Goal: Transaction & Acquisition: Obtain resource

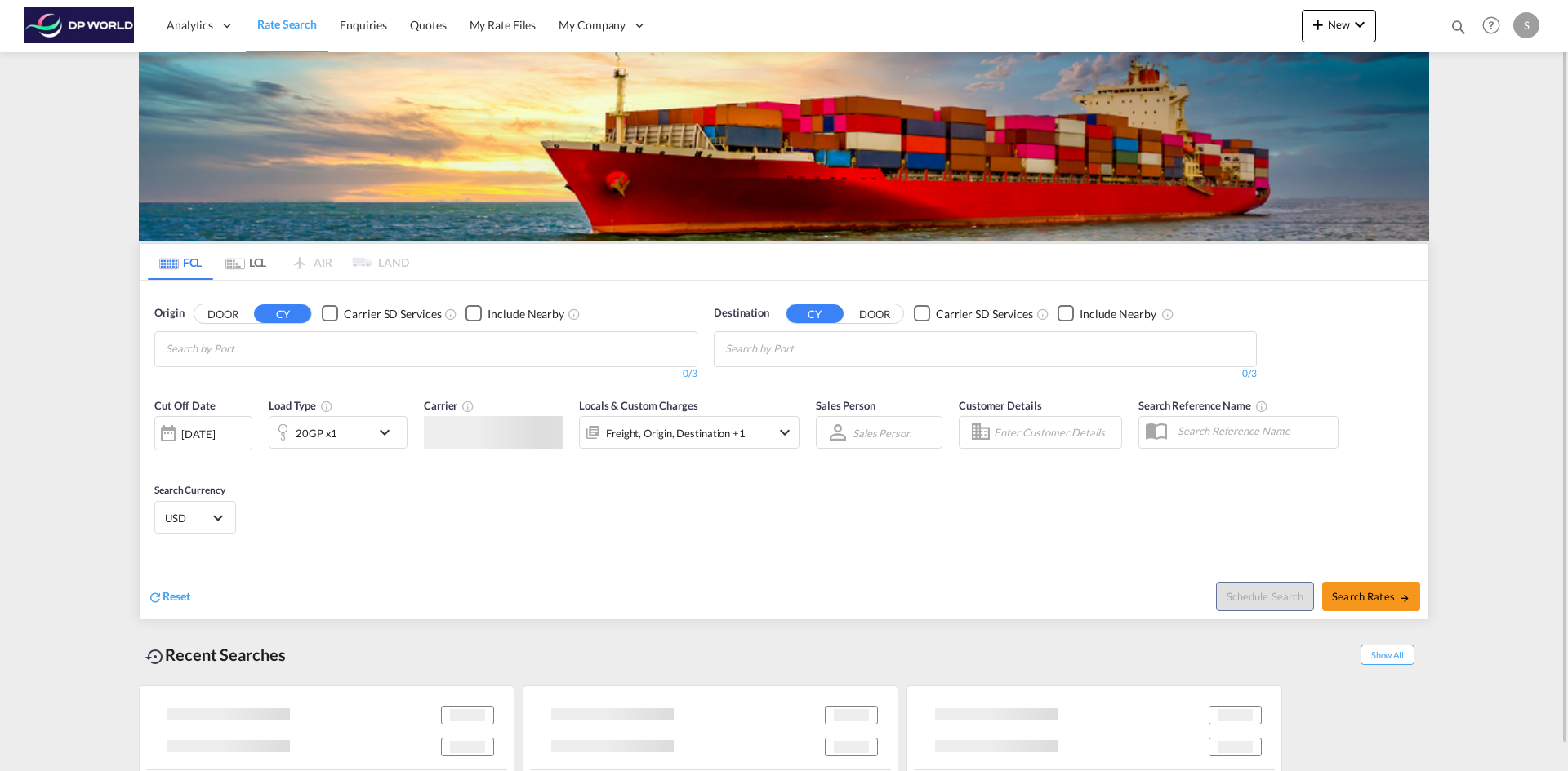
click at [237, 348] on input "Chips input." at bounding box center [244, 349] width 155 height 26
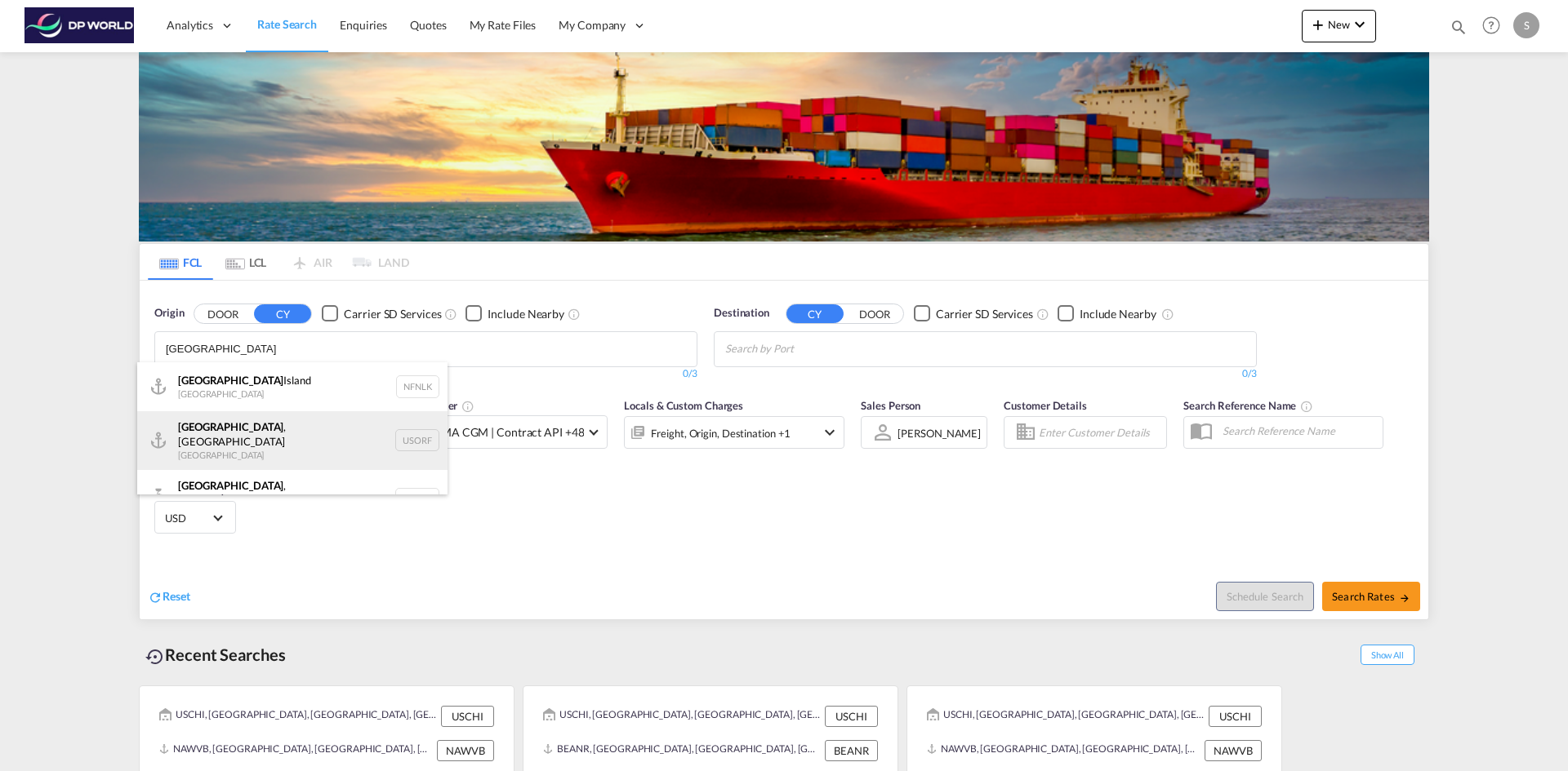
type input "norfolk"
click at [264, 431] on div "Norfolk , VA United States USORF" at bounding box center [292, 441] width 310 height 59
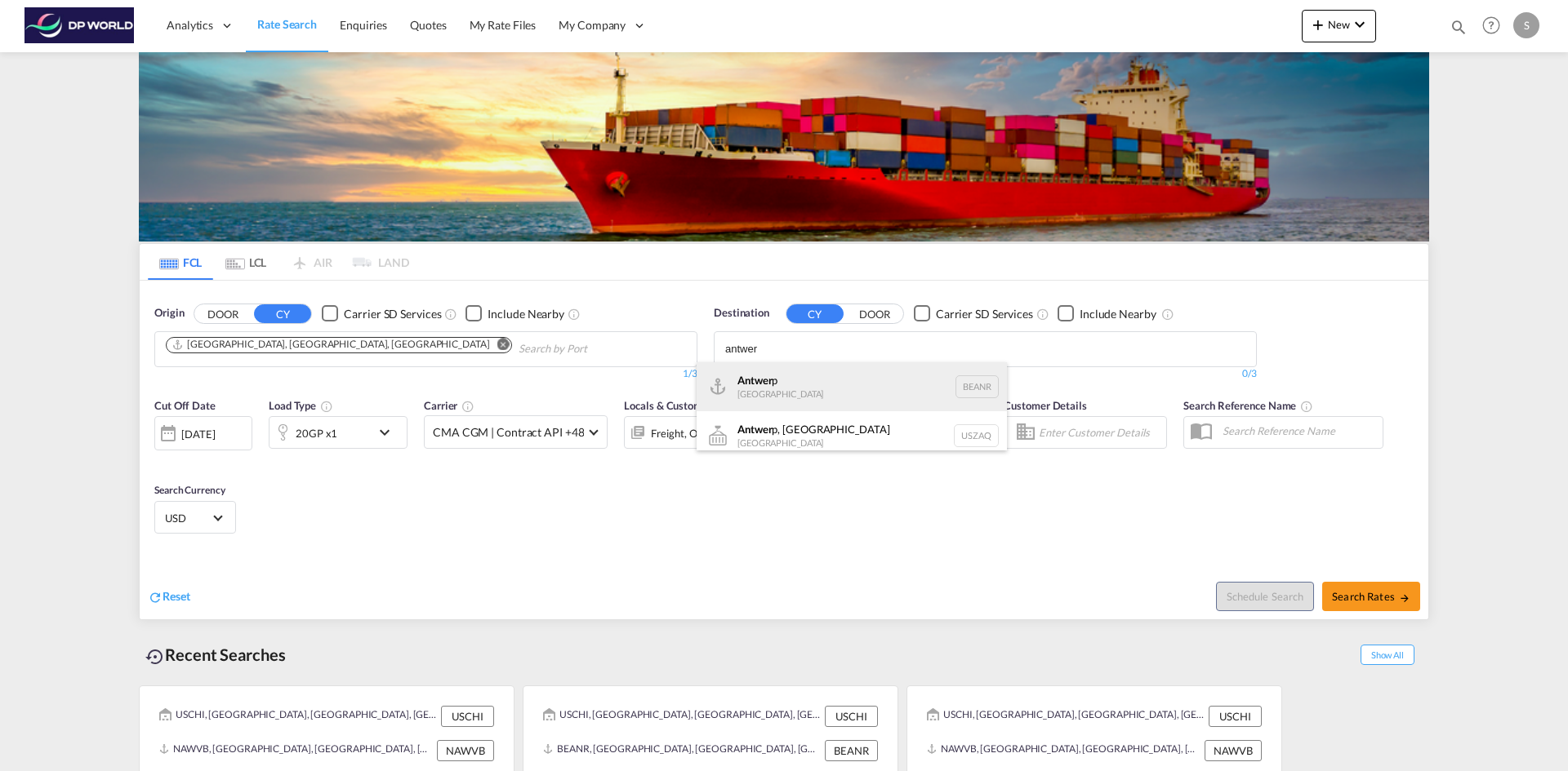
type input "antwer"
click at [851, 395] on div "Antwer p Belgium BEANR" at bounding box center [851, 387] width 310 height 49
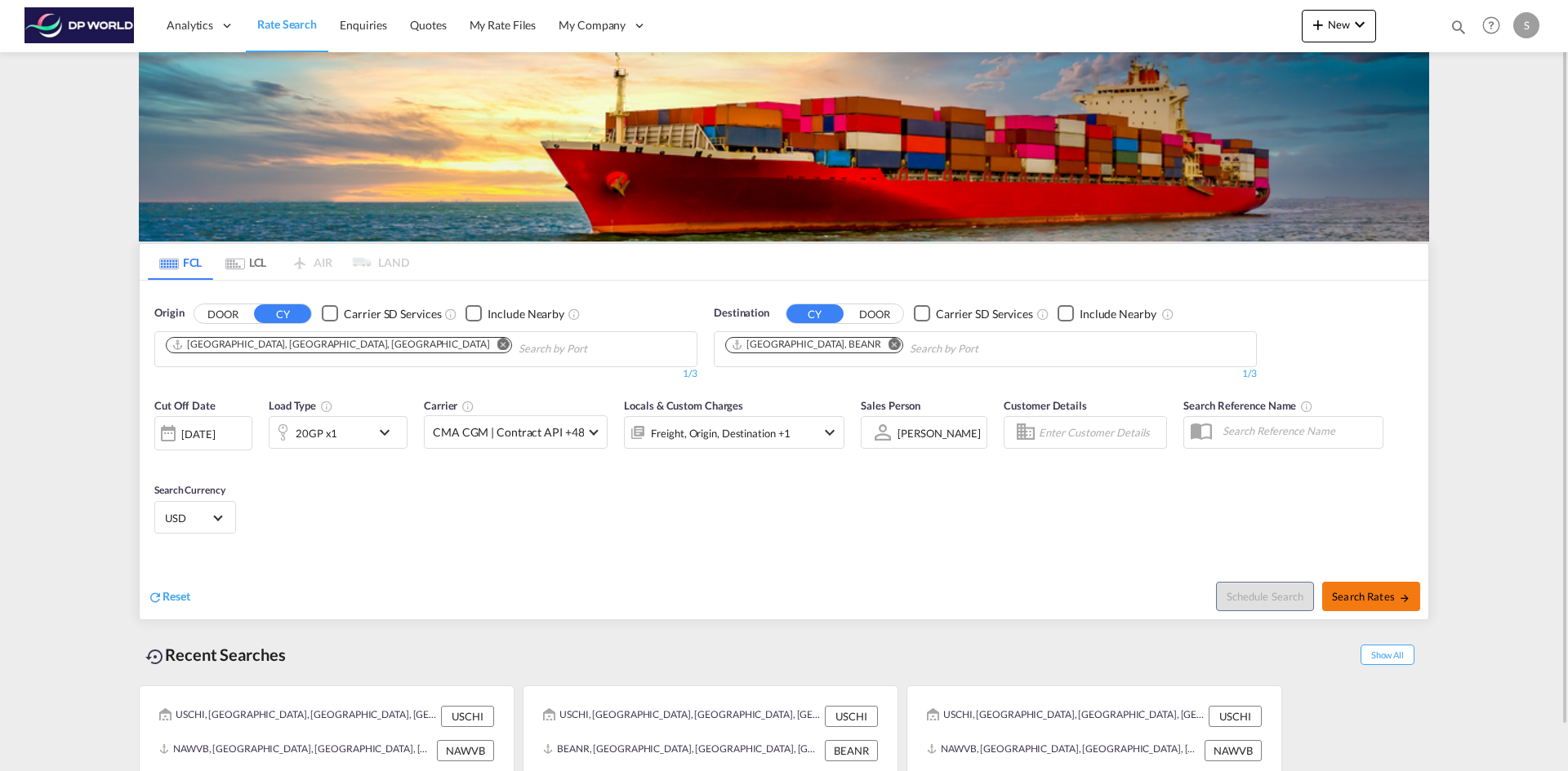
click at [1375, 595] on span "Search Rates" at bounding box center [1371, 596] width 78 height 13
type input "USORF to BEANR / 9 Oct 2025"
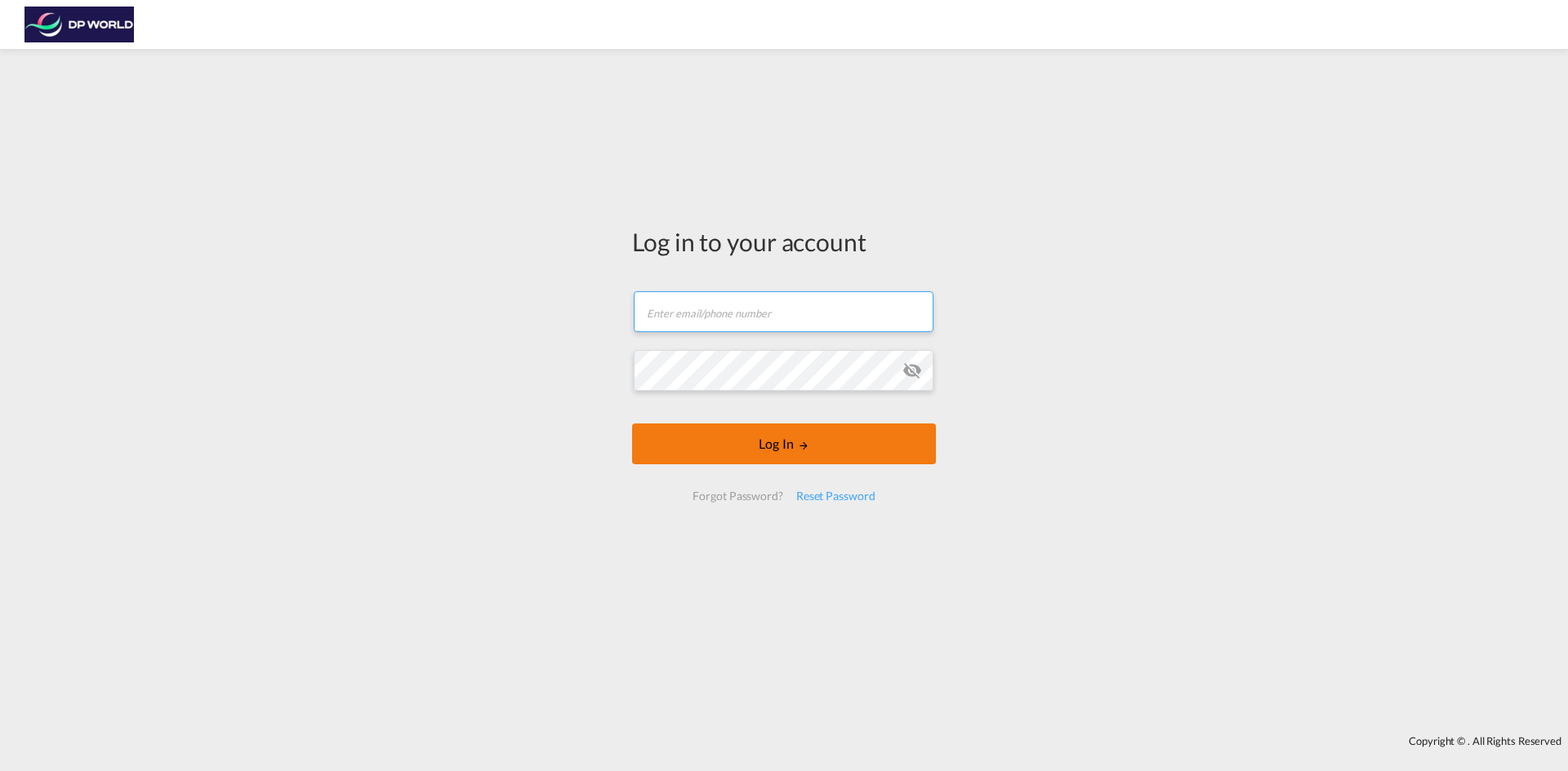
type input "[EMAIL_ADDRESS][PERSON_NAME][DOMAIN_NAME]"
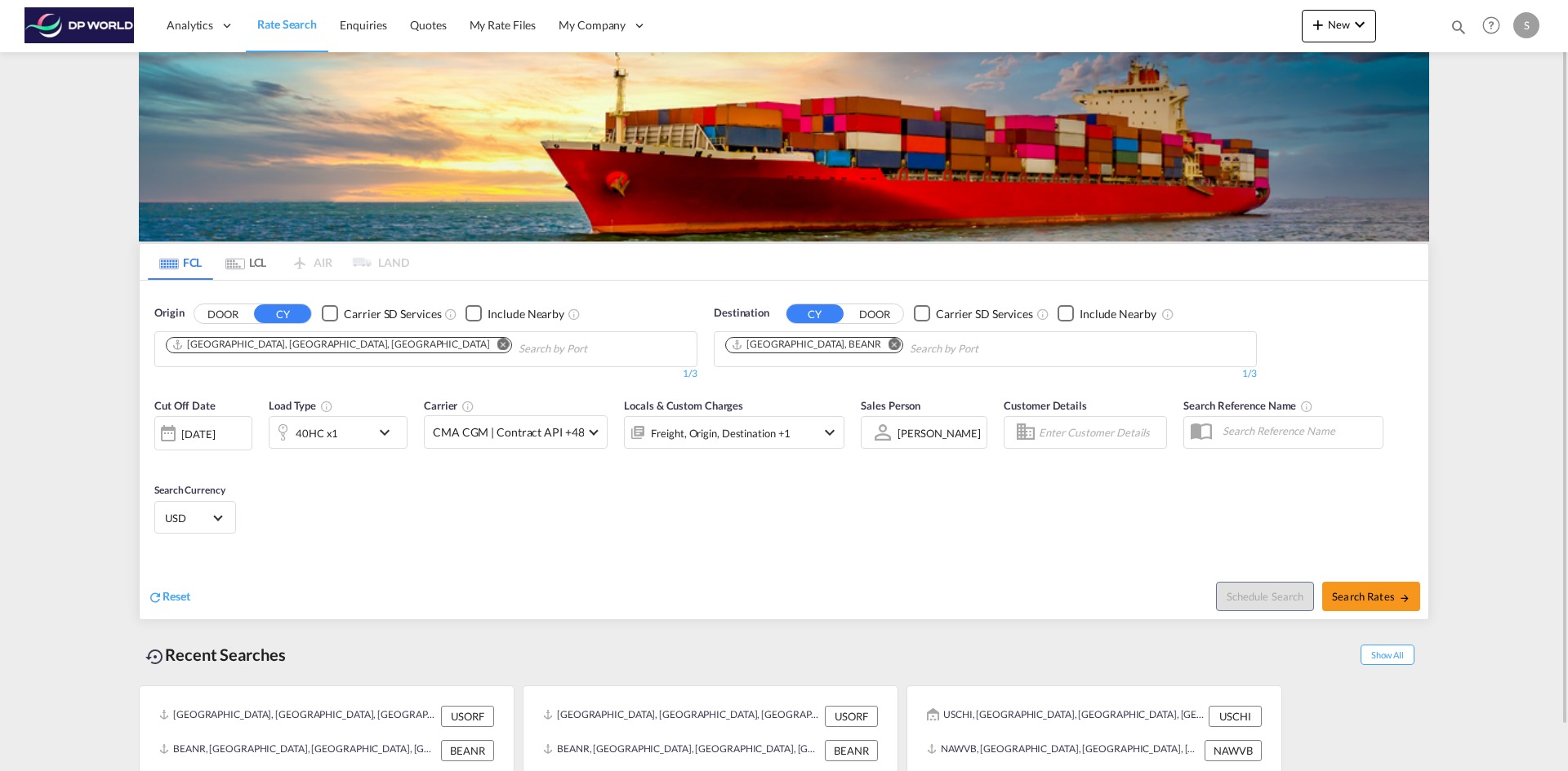
click at [497, 347] on md-icon "Remove" at bounding box center [504, 344] width 12 height 12
click at [291, 347] on input "Chips input." at bounding box center [244, 349] width 155 height 26
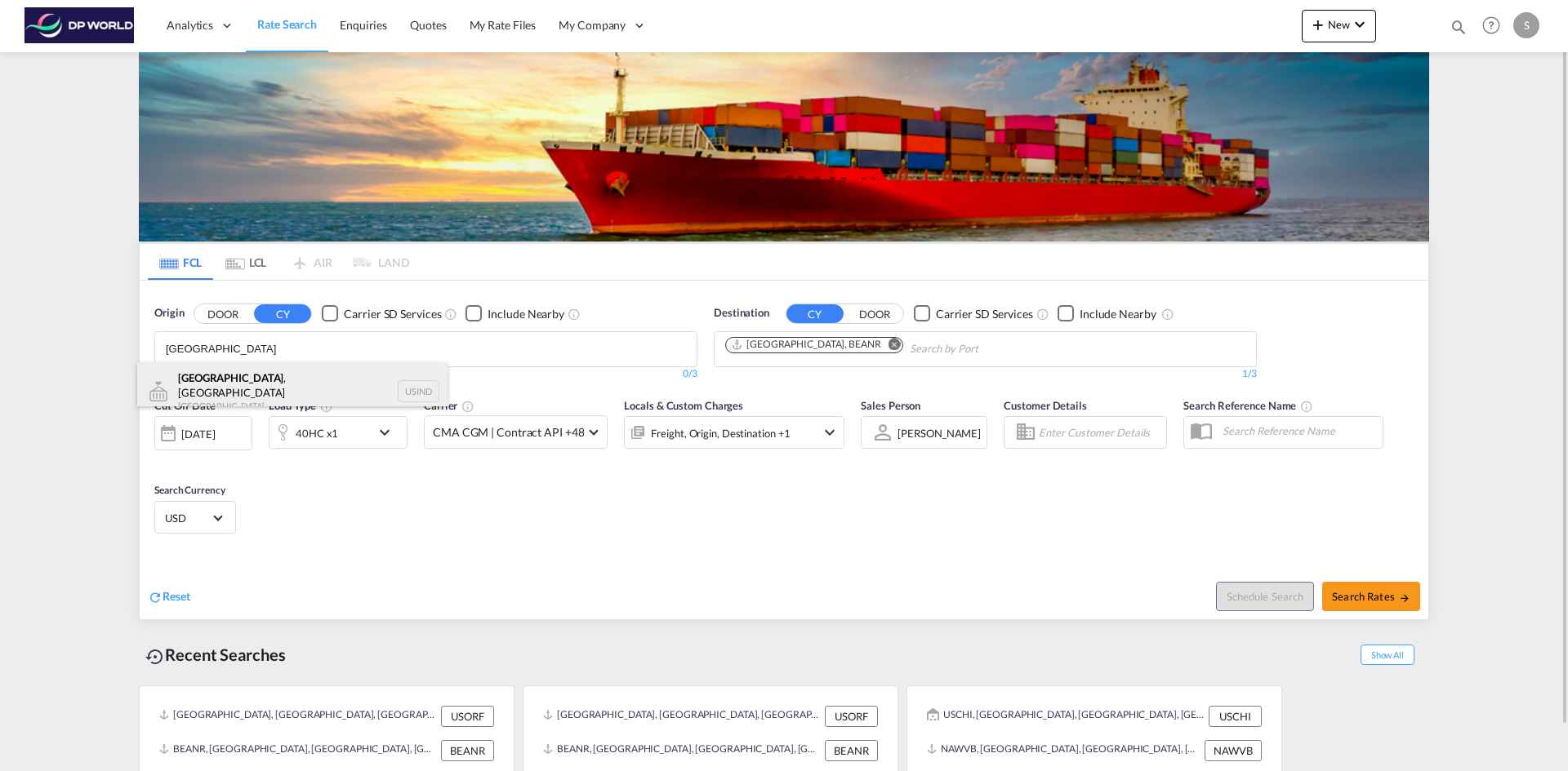
type input "[GEOGRAPHIC_DATA]"
click at [290, 374] on div "[GEOGRAPHIC_DATA] , IN [GEOGRAPHIC_DATA] USIND" at bounding box center [292, 392] width 310 height 59
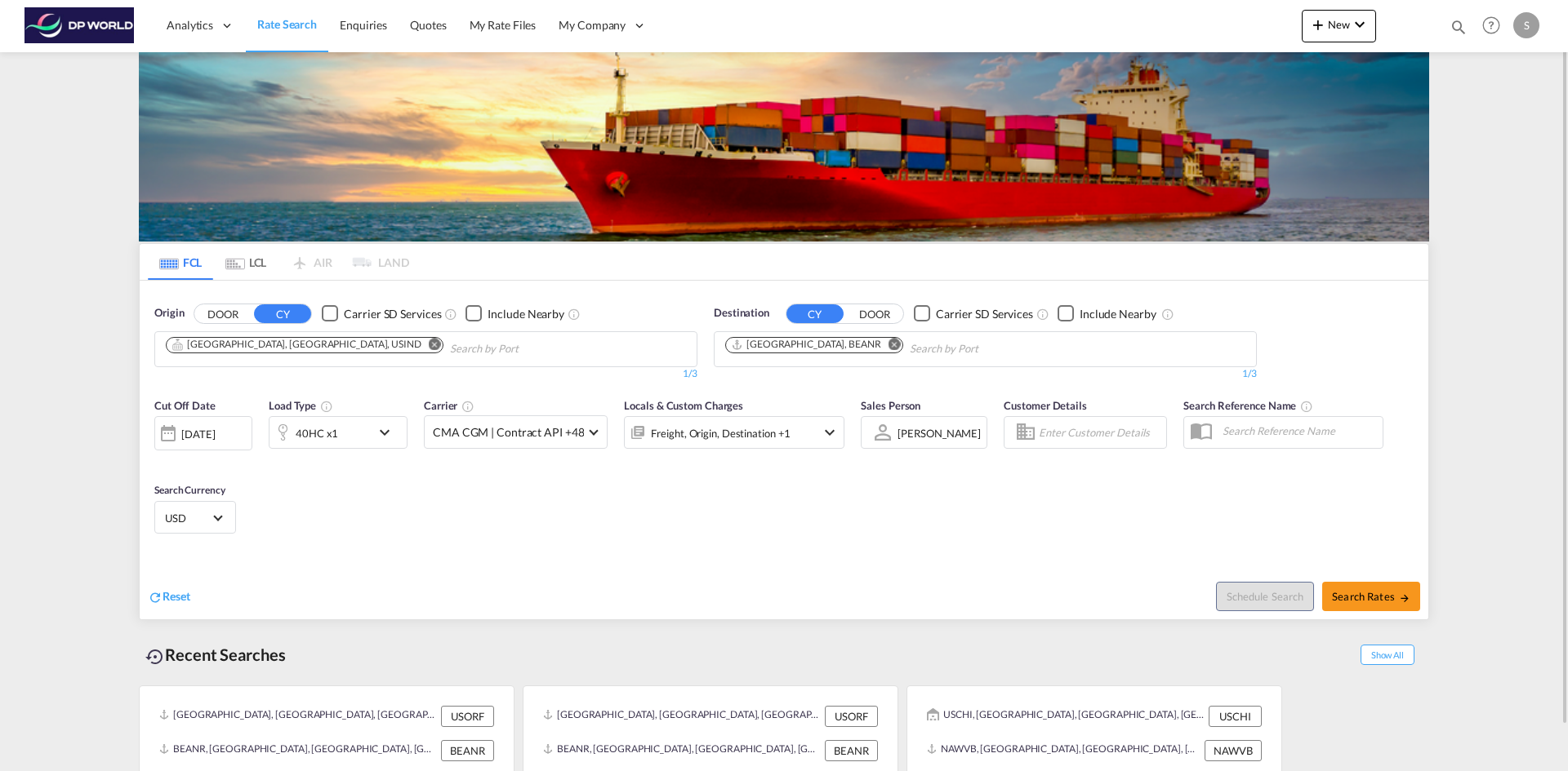
click at [889, 345] on md-icon "Remove" at bounding box center [895, 344] width 12 height 12
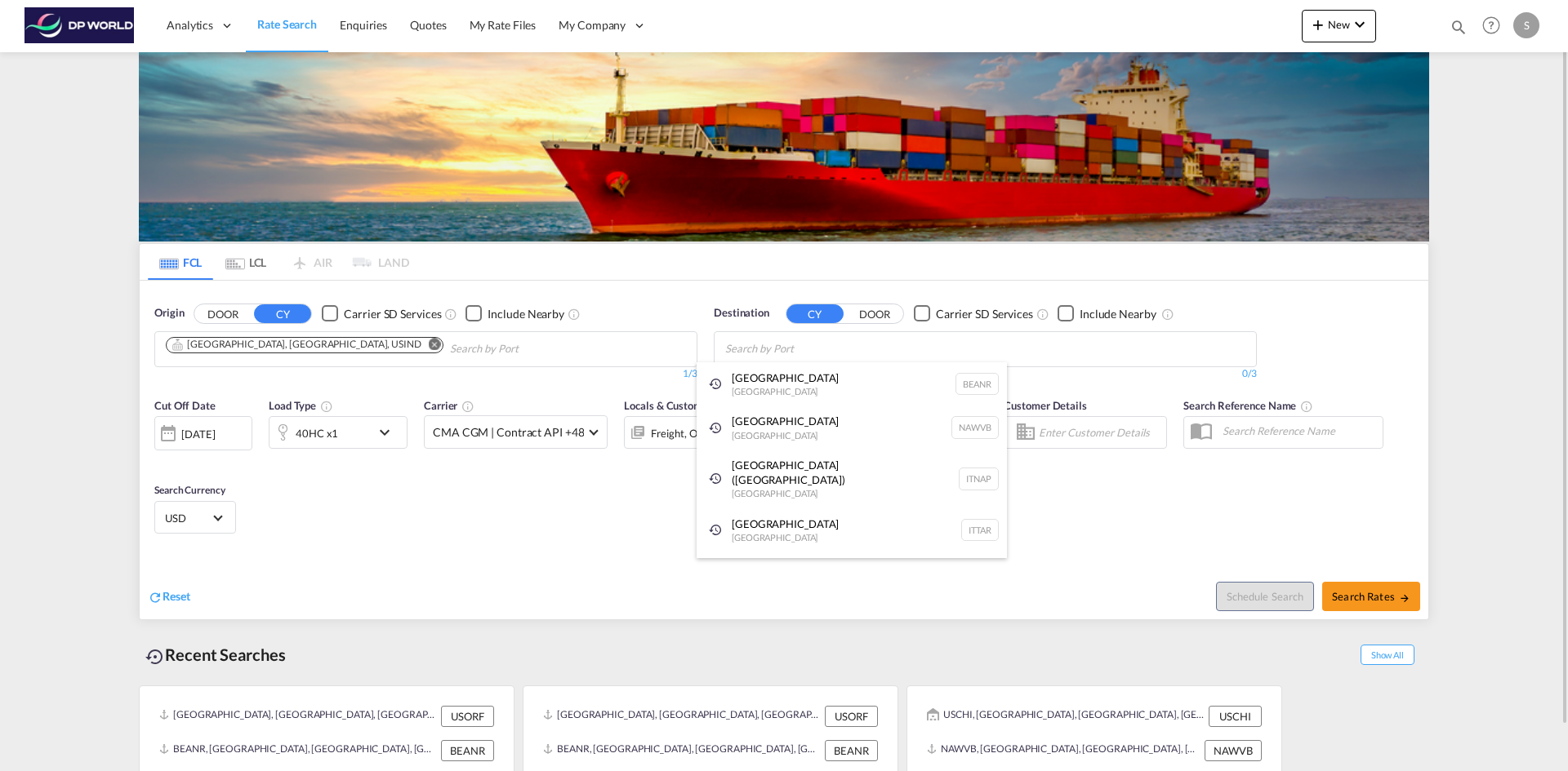
click at [834, 345] on body "Analytics Dashboard Rate Search Enquiries Quotes My Rate Files My Company" at bounding box center [784, 385] width 1568 height 771
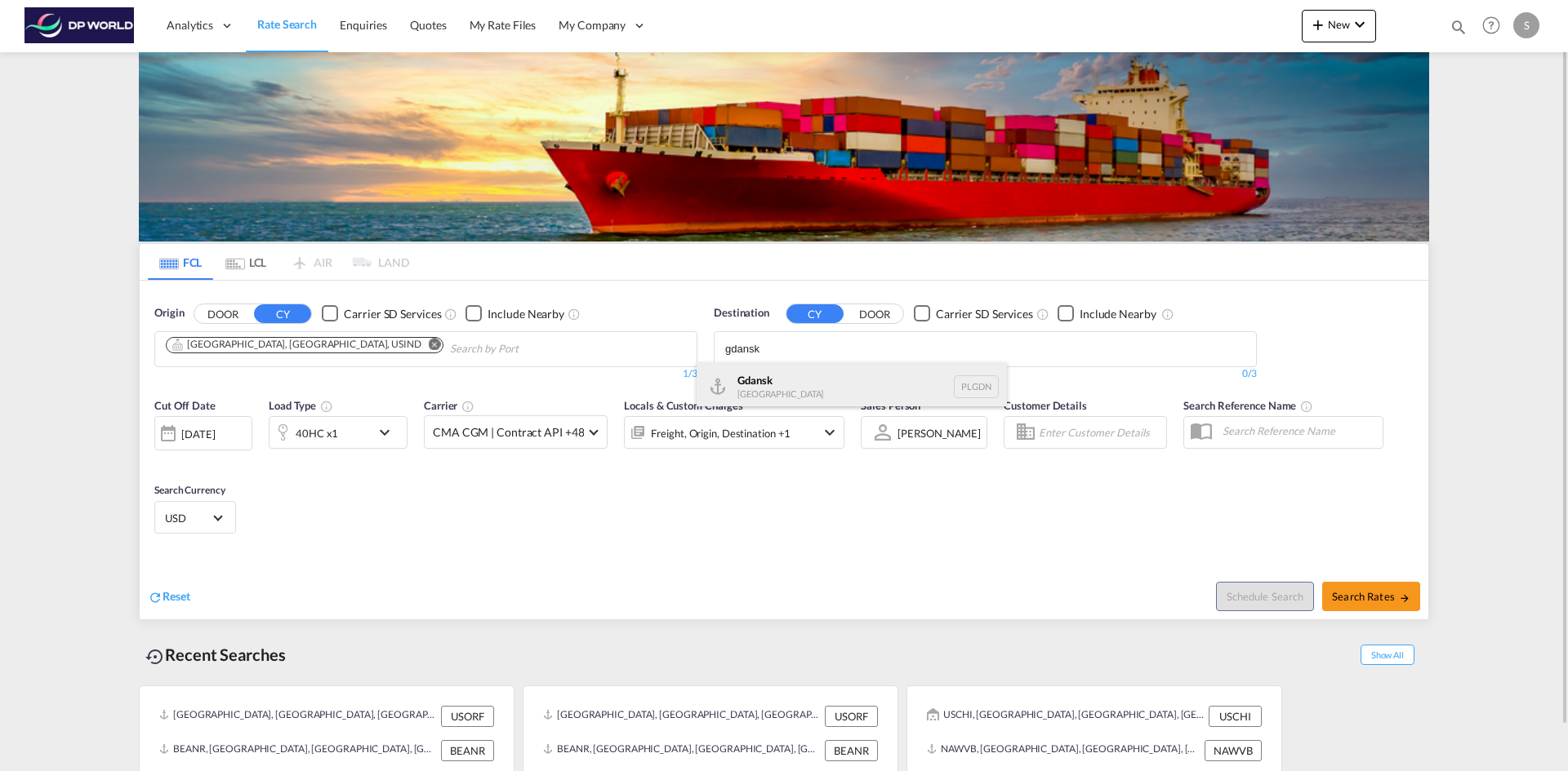
type input "gdansk"
click at [839, 365] on div "Gdansk [GEOGRAPHIC_DATA] PLGDN" at bounding box center [851, 387] width 310 height 49
click at [378, 435] on md-icon "icon-chevron-down" at bounding box center [389, 432] width 28 height 20
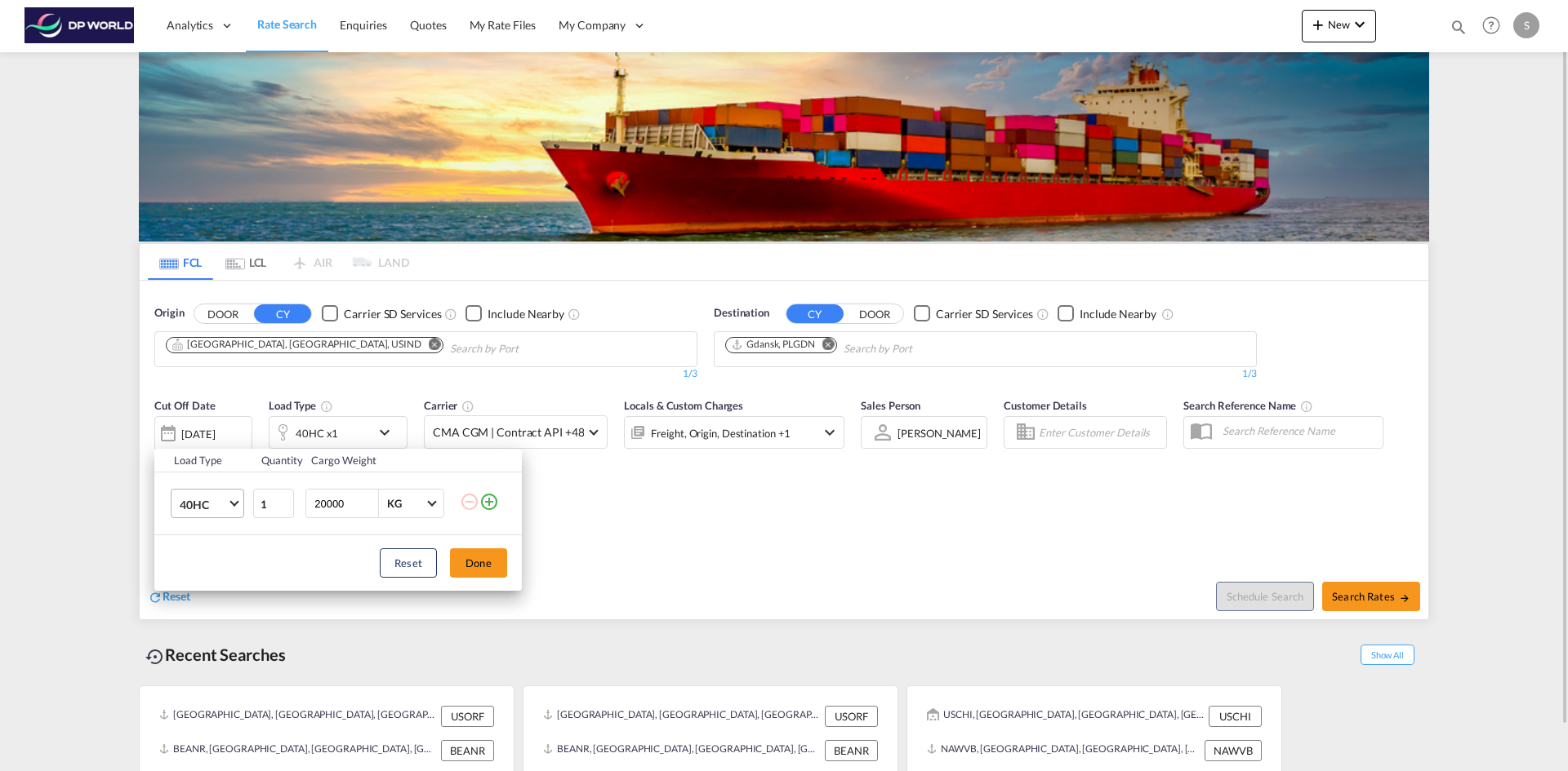
click at [236, 517] on md-select-value "40HC" at bounding box center [210, 503] width 65 height 28
click at [232, 422] on md-option "20GP" at bounding box center [223, 426] width 111 height 39
click at [475, 563] on button "Done" at bounding box center [478, 563] width 57 height 30
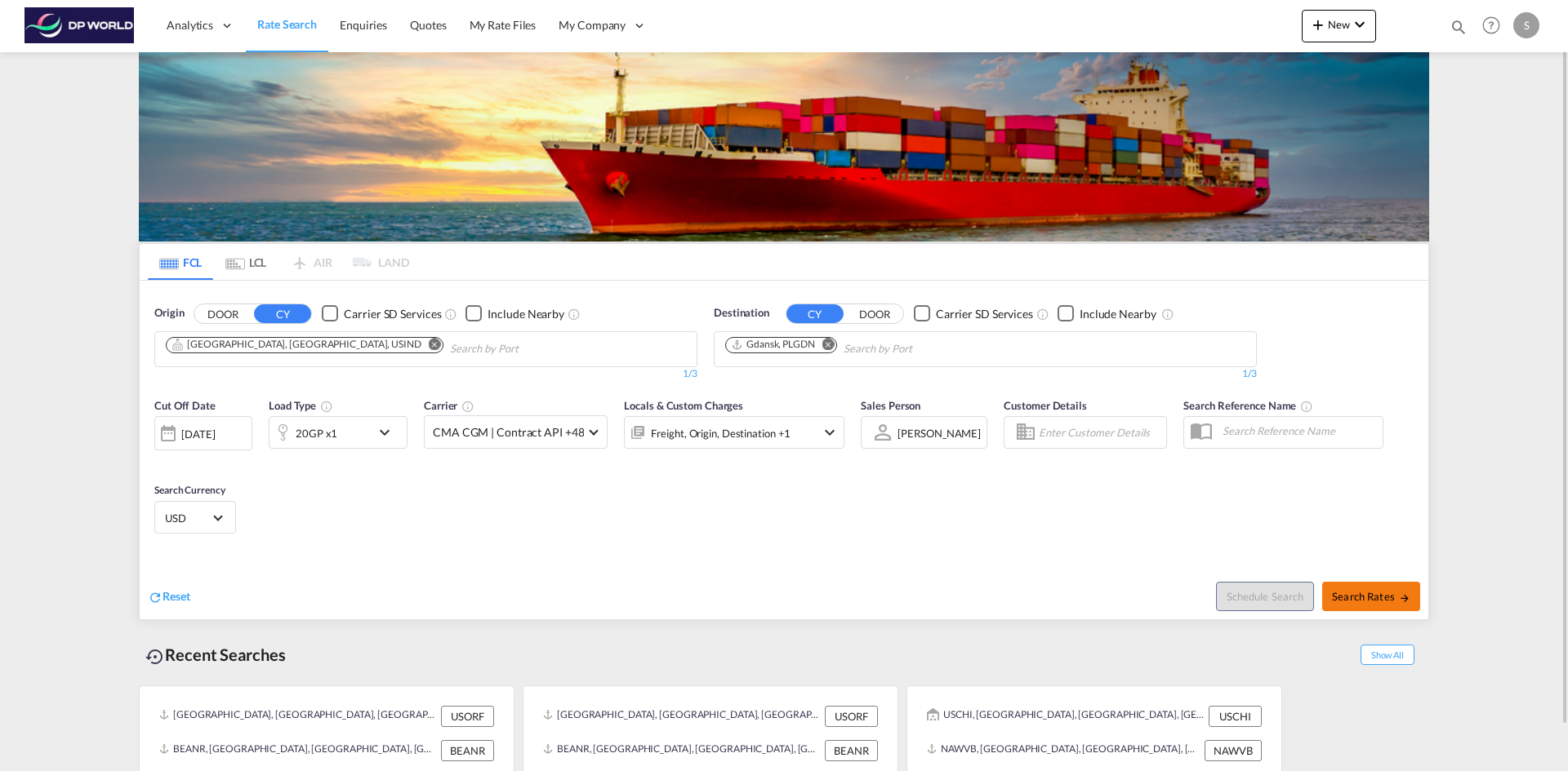
click at [1385, 592] on span "Search Rates" at bounding box center [1371, 596] width 78 height 13
type input "USIND to PLGDN / [DATE]"
